Goal: Task Accomplishment & Management: Manage account settings

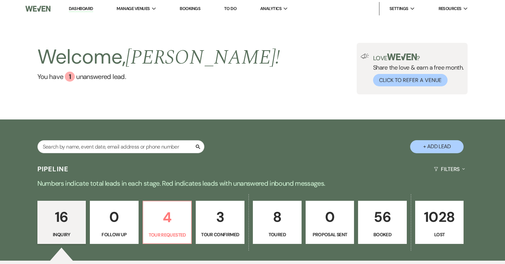
click at [396, 219] on p "56" at bounding box center [383, 217] width 40 height 22
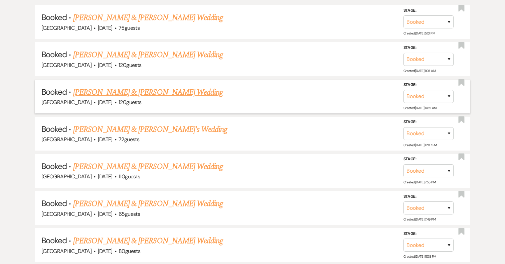
scroll to position [343, 0]
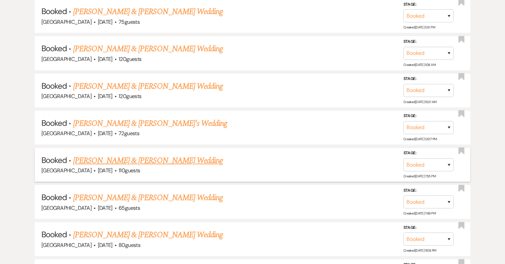
click at [126, 159] on link "[PERSON_NAME] & [PERSON_NAME] Wedding" at bounding box center [148, 160] width 150 height 12
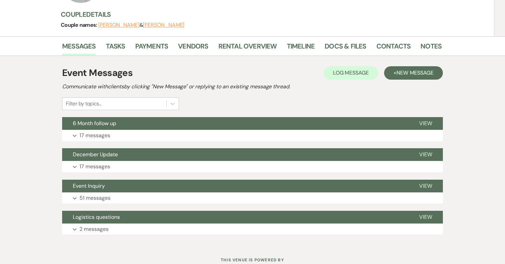
scroll to position [84, 0]
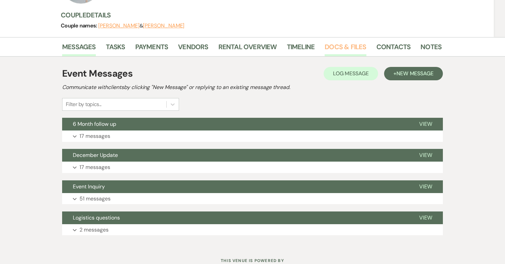
click at [340, 46] on link "Docs & Files" at bounding box center [345, 48] width 41 height 15
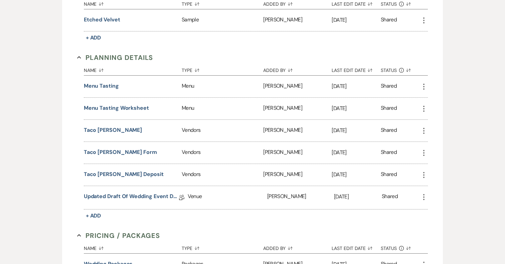
scroll to position [463, 0]
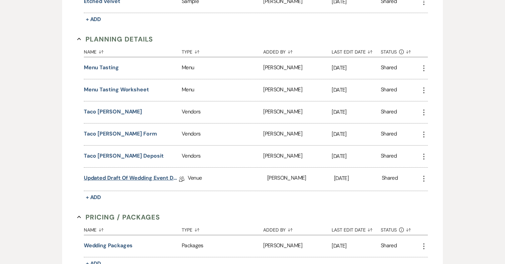
click at [128, 176] on link "Updated Draft of Wedding Event Details" at bounding box center [131, 179] width 95 height 10
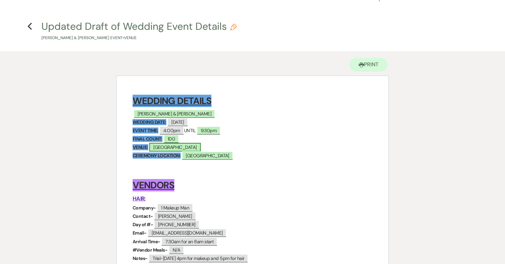
scroll to position [16, 0]
